Goal: Task Accomplishment & Management: Manage account settings

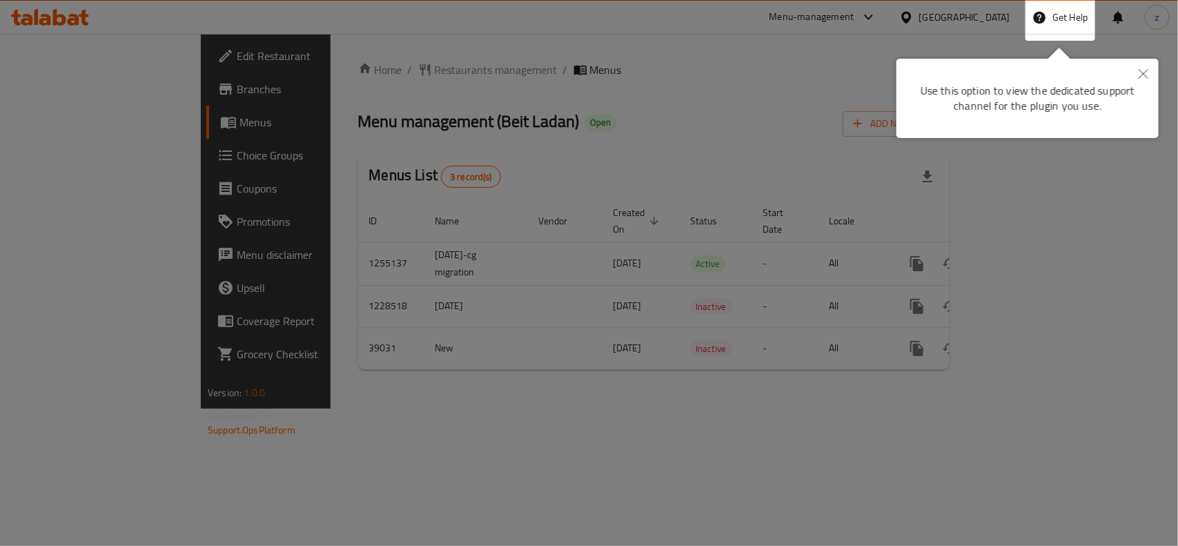
click at [1148, 71] on icon "Close" at bounding box center [1144, 74] width 10 height 10
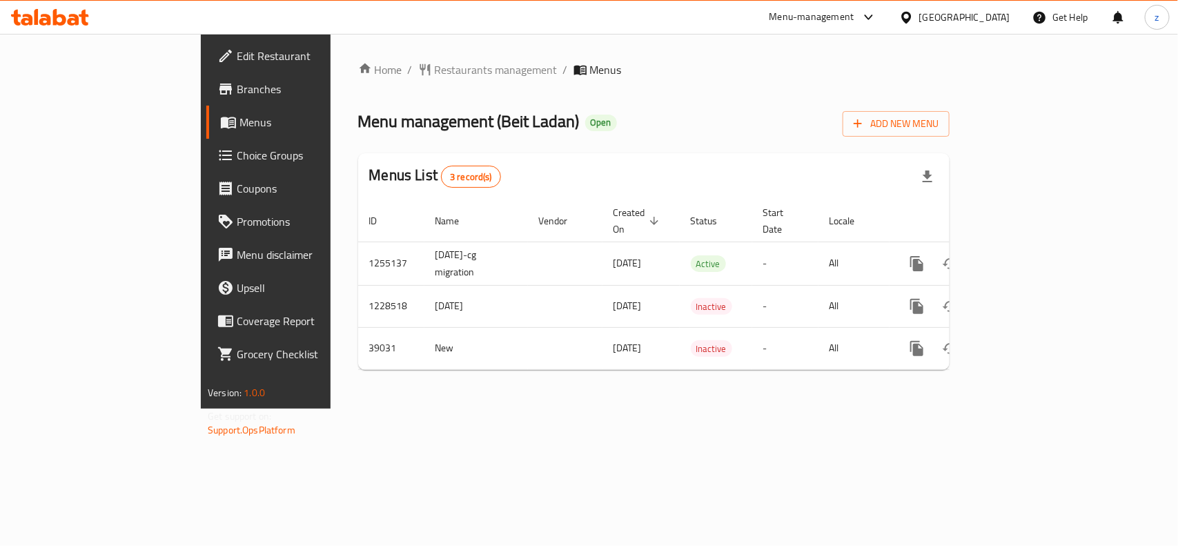
click at [84, 21] on icon at bounding box center [84, 18] width 10 height 16
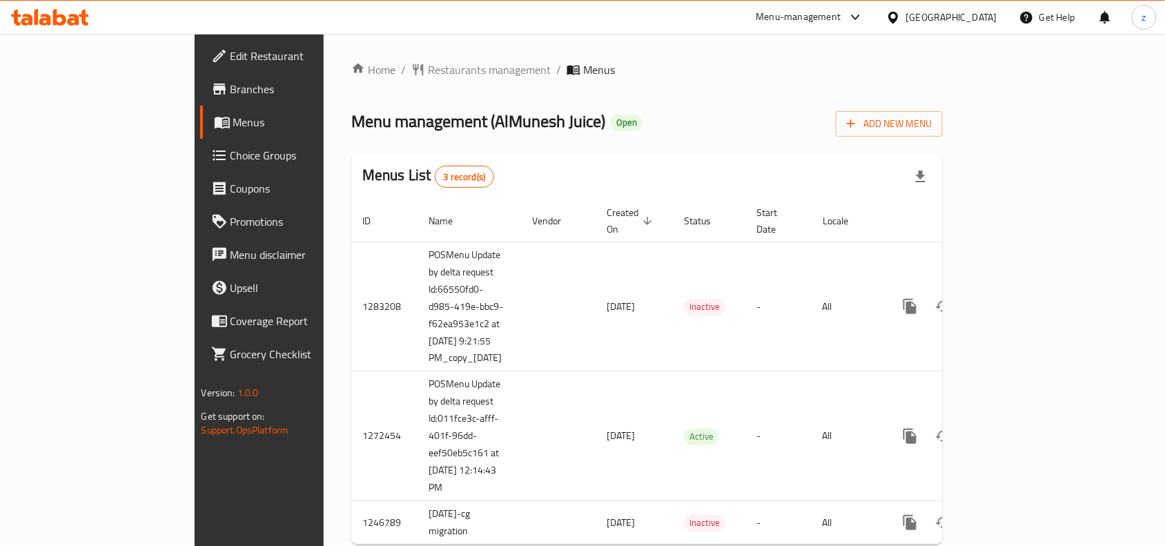
click at [857, 101] on div "Home / Restaurants management / Menus Menu management ( AlMunesh Juice ) Open A…" at bounding box center [646, 308] width 591 height 494
click at [428, 71] on span "Restaurants management" at bounding box center [489, 69] width 123 height 17
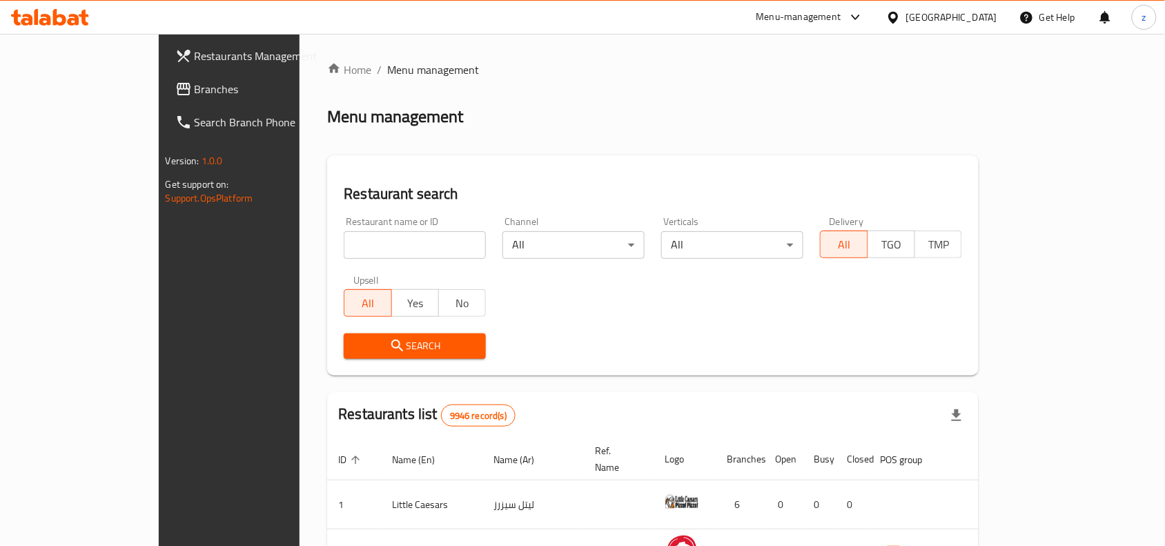
click at [355, 246] on input "search" at bounding box center [415, 245] width 142 height 28
paste input "635683"
type input "635683"
click button "Search" at bounding box center [415, 346] width 142 height 26
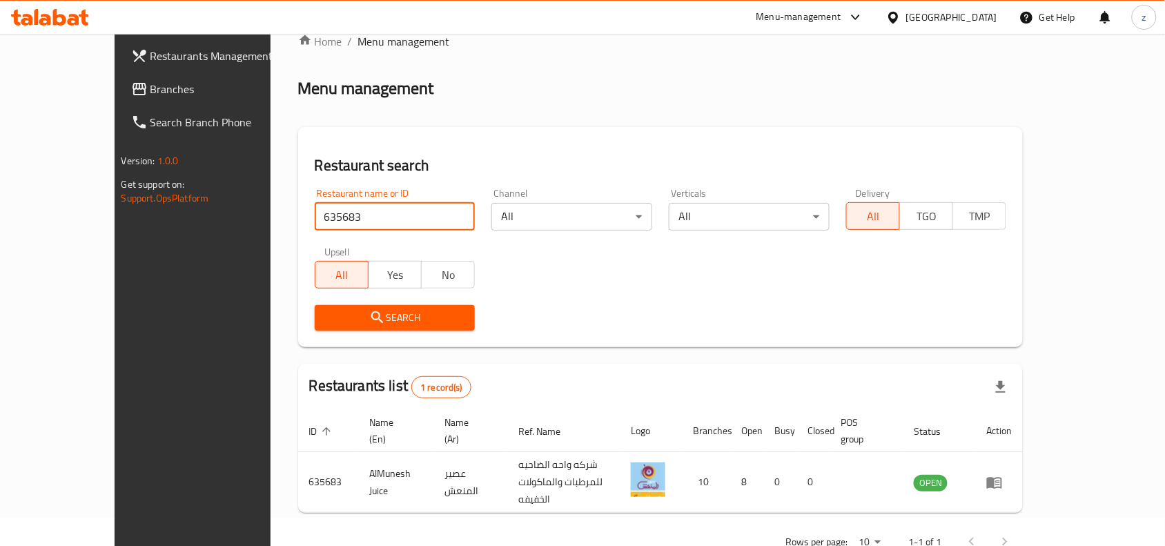
scroll to position [43, 0]
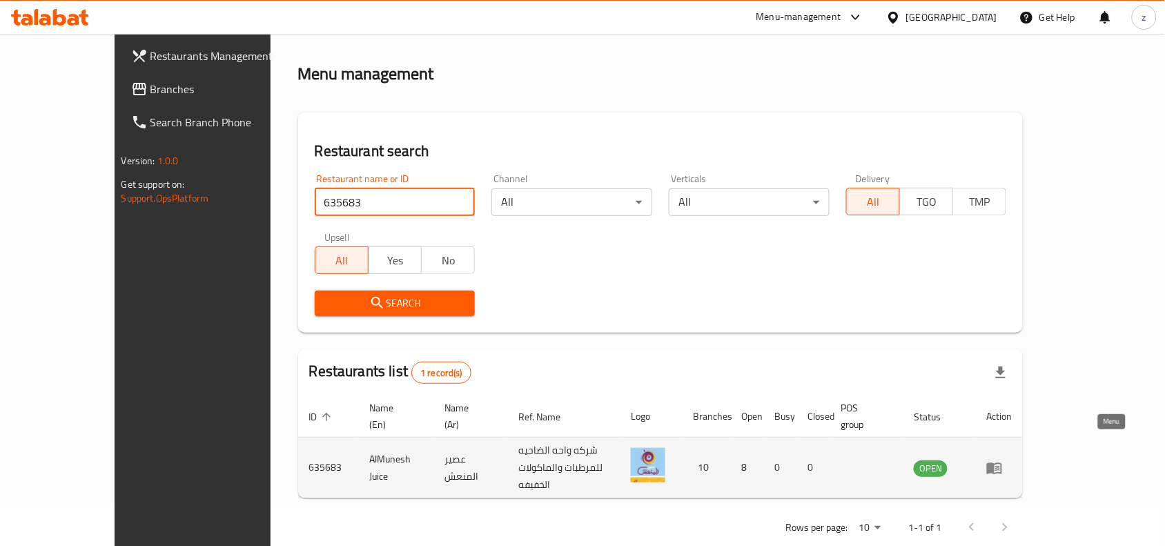
click at [1000, 466] on icon "enhanced table" at bounding box center [997, 469] width 5 height 6
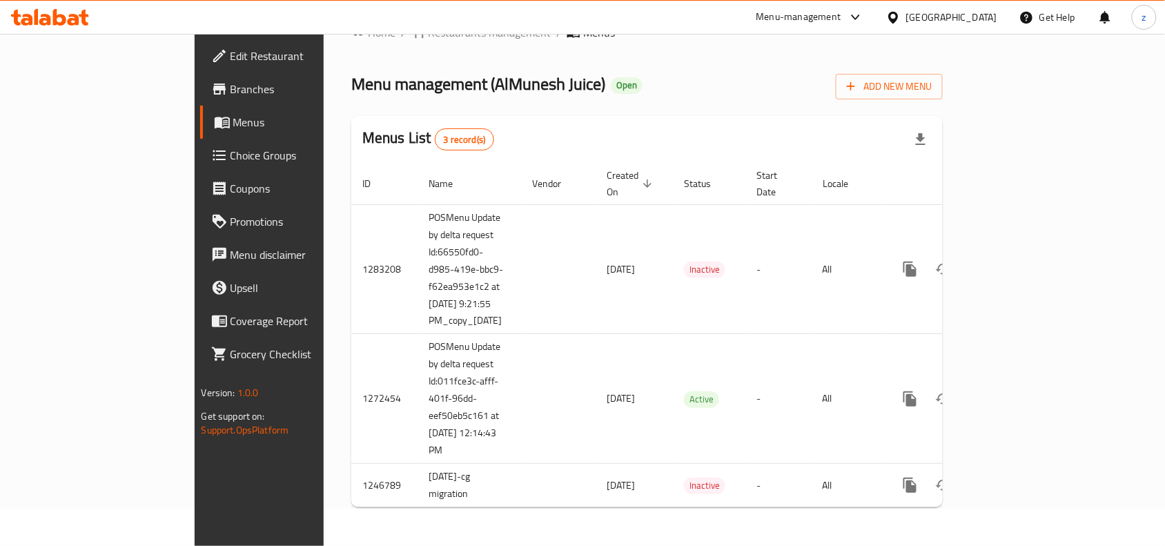
scroll to position [6, 0]
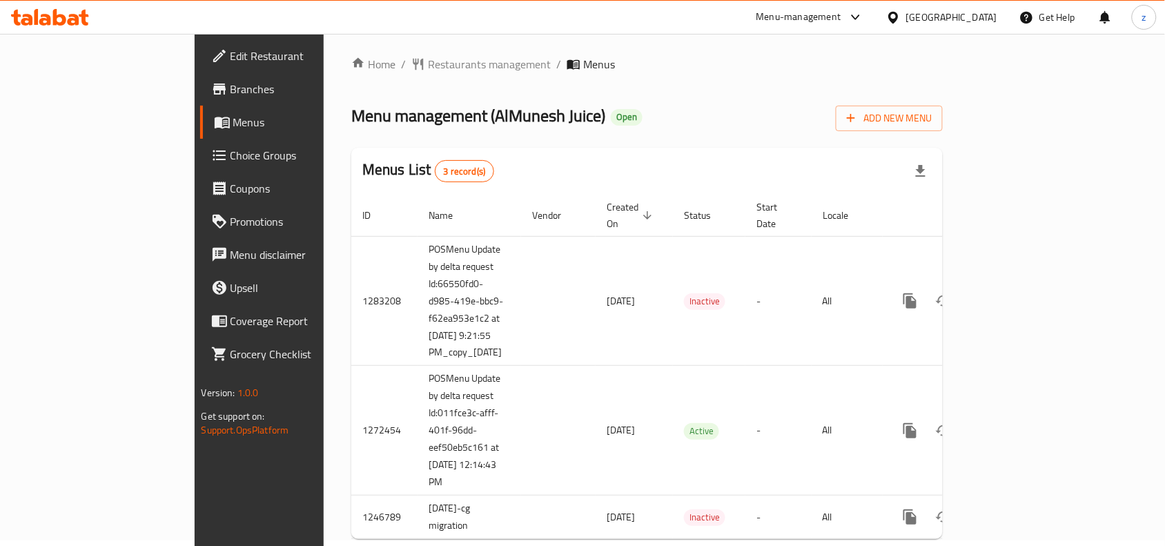
click at [200, 64] on link "Edit Restaurant" at bounding box center [294, 55] width 189 height 33
